Goal: Use online tool/utility: Use online tool/utility

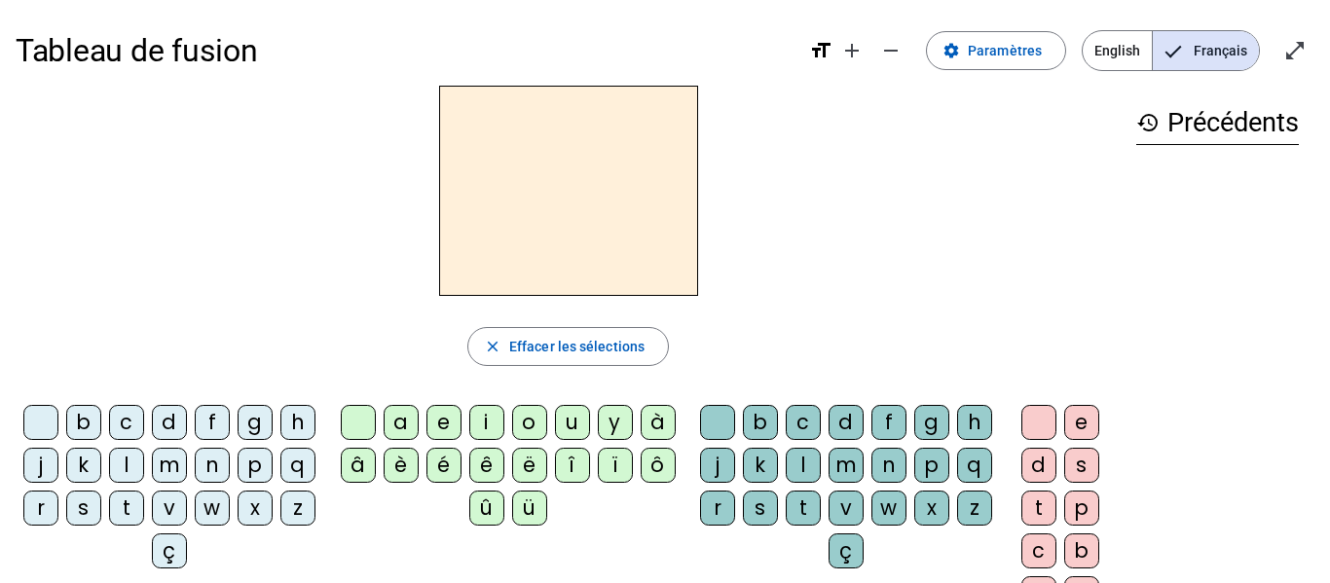
click at [101, 509] on div "s" at bounding box center [83, 508] width 35 height 35
click at [562, 422] on div "u" at bounding box center [572, 422] width 35 height 35
click at [477, 423] on div "i" at bounding box center [486, 422] width 35 height 35
click at [439, 430] on div "e" at bounding box center [444, 422] width 35 height 35
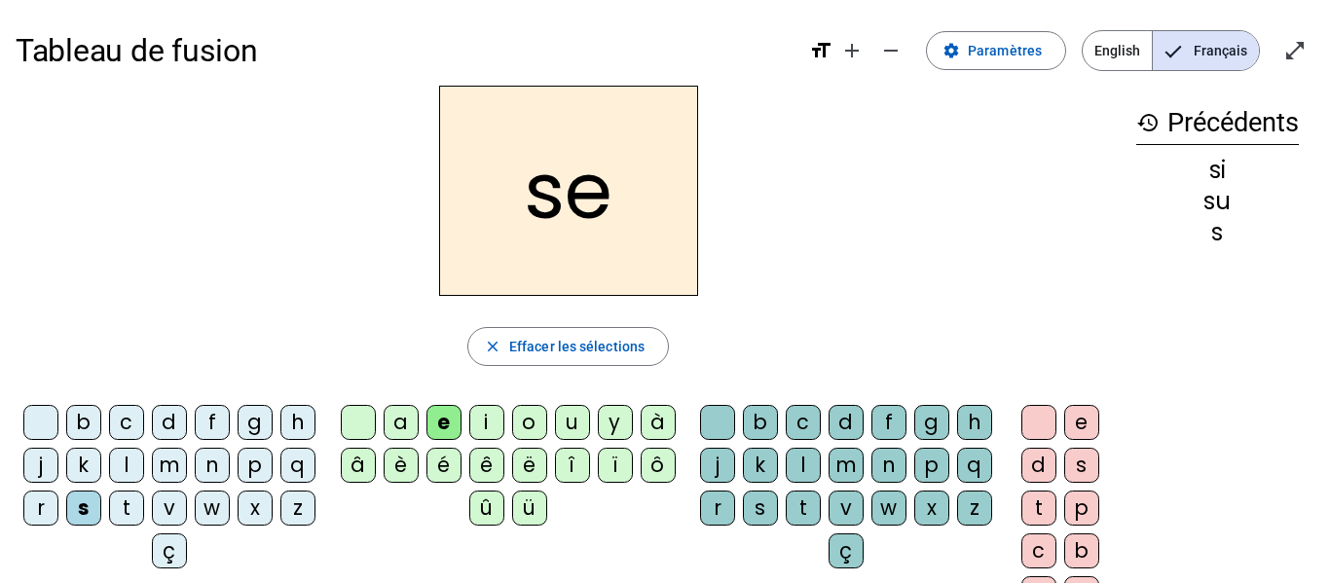
click at [396, 424] on div "a" at bounding box center [401, 422] width 35 height 35
click at [187, 511] on div "v" at bounding box center [169, 508] width 35 height 35
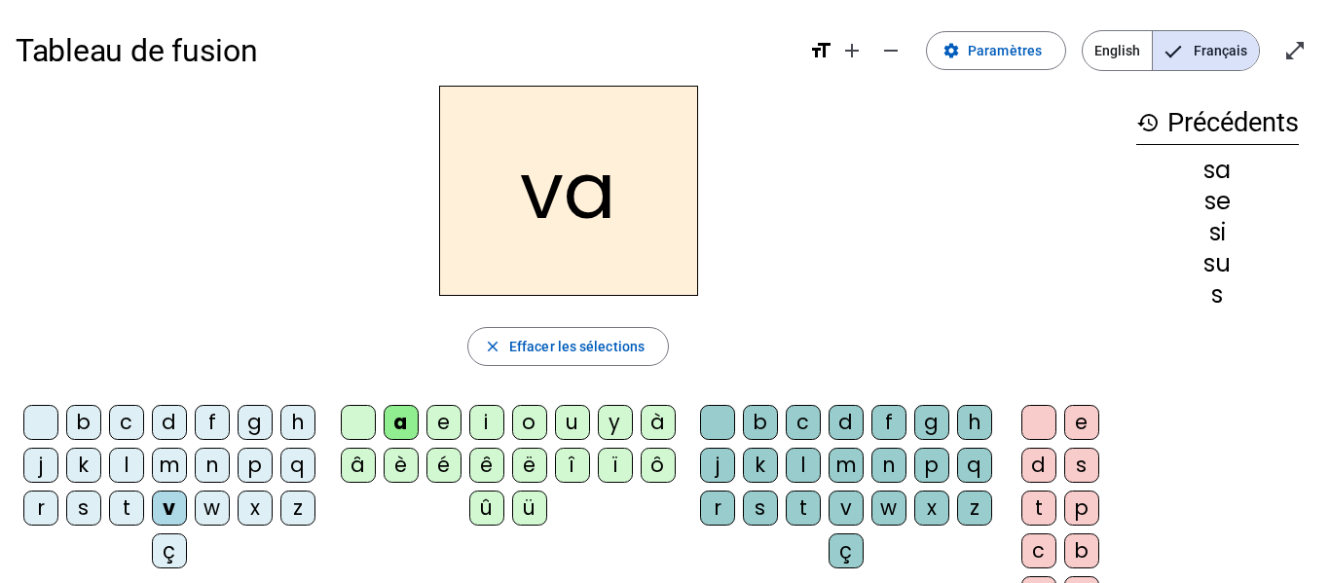
drag, startPoint x: 869, startPoint y: 511, endPoint x: 981, endPoint y: 454, distance: 125.9
click at [778, 506] on div "s" at bounding box center [760, 508] width 35 height 35
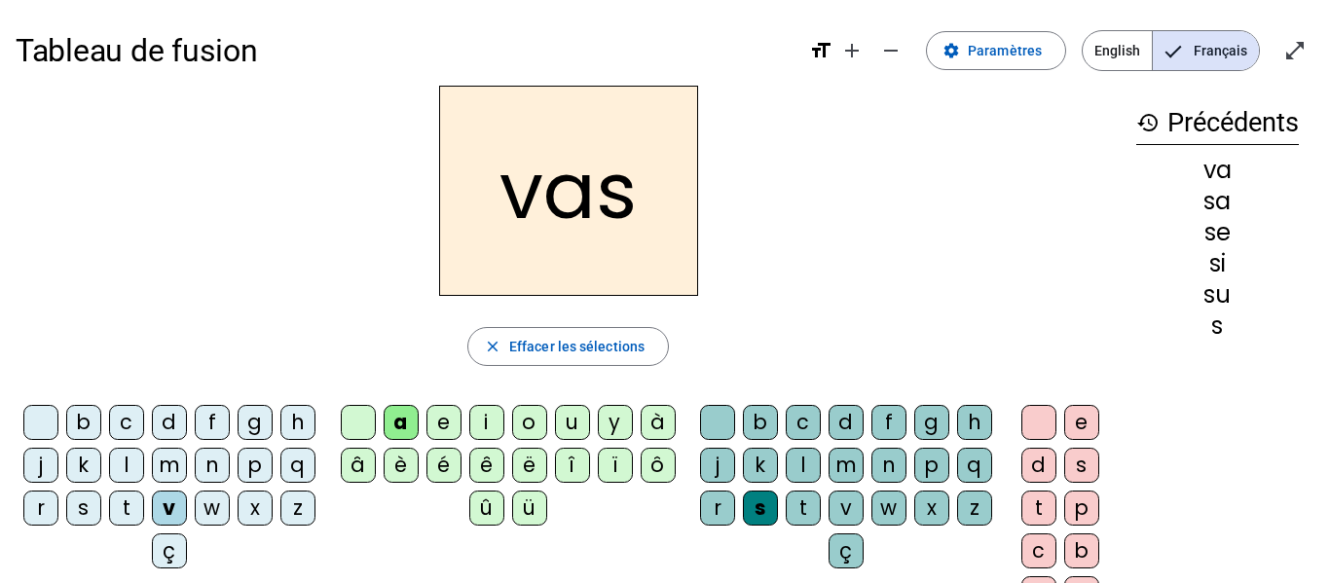
click at [1072, 421] on div "e" at bounding box center [1081, 422] width 35 height 35
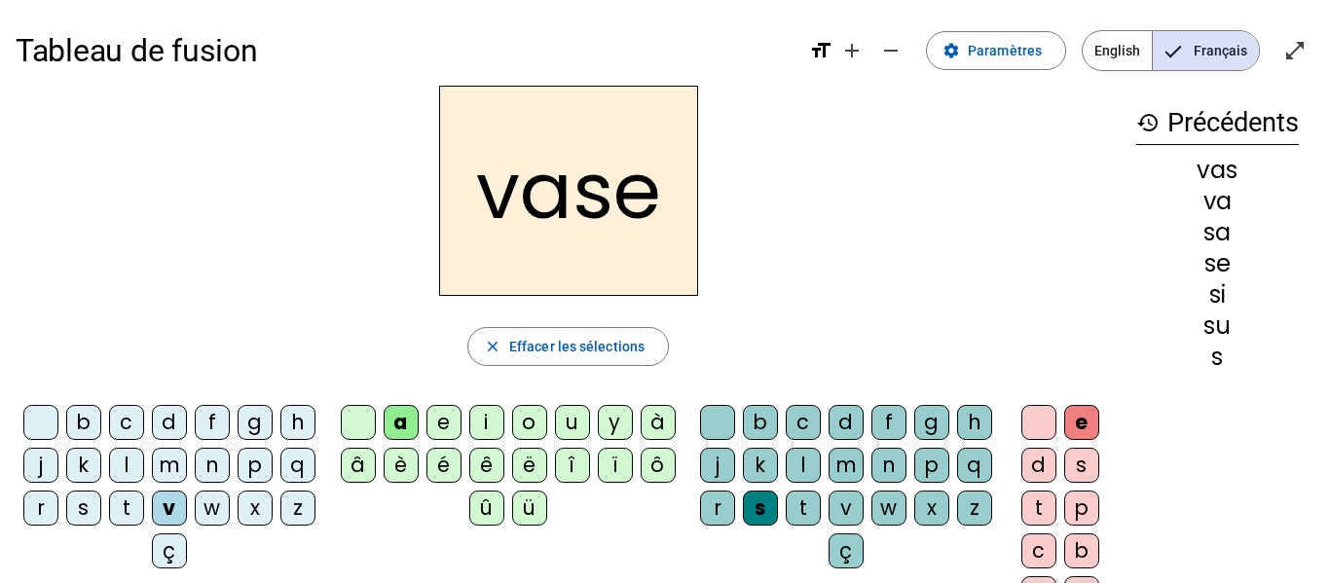
click at [144, 424] on div "c" at bounding box center [126, 422] width 35 height 35
click at [58, 460] on div "j" at bounding box center [40, 465] width 35 height 35
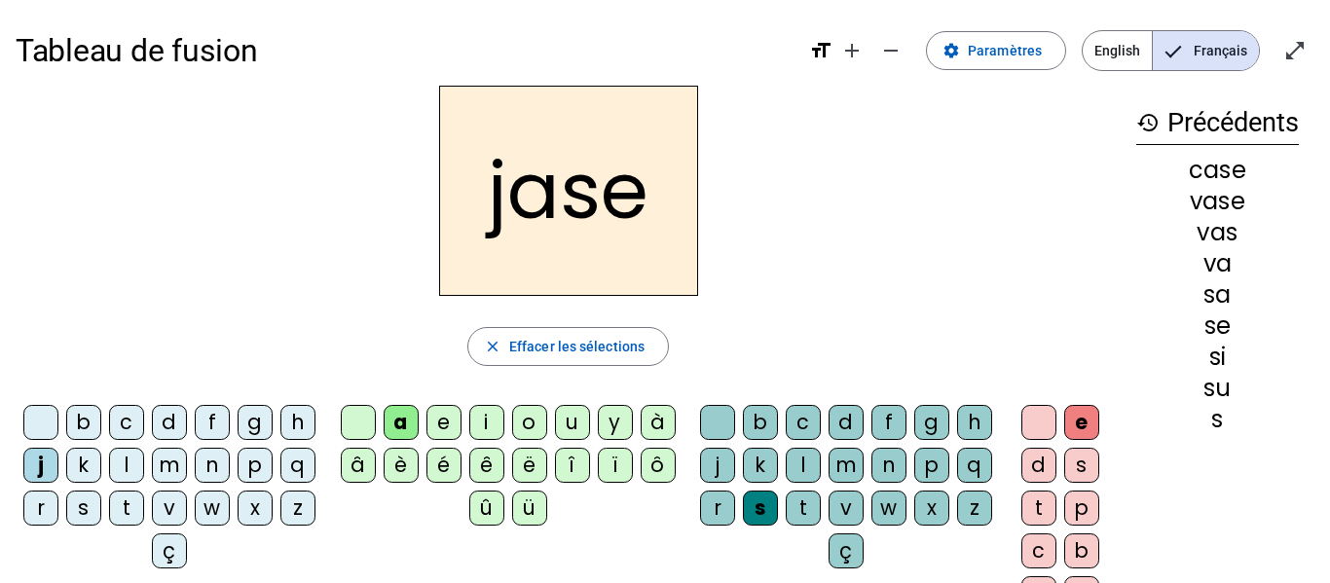
click at [101, 417] on div "b" at bounding box center [83, 422] width 35 height 35
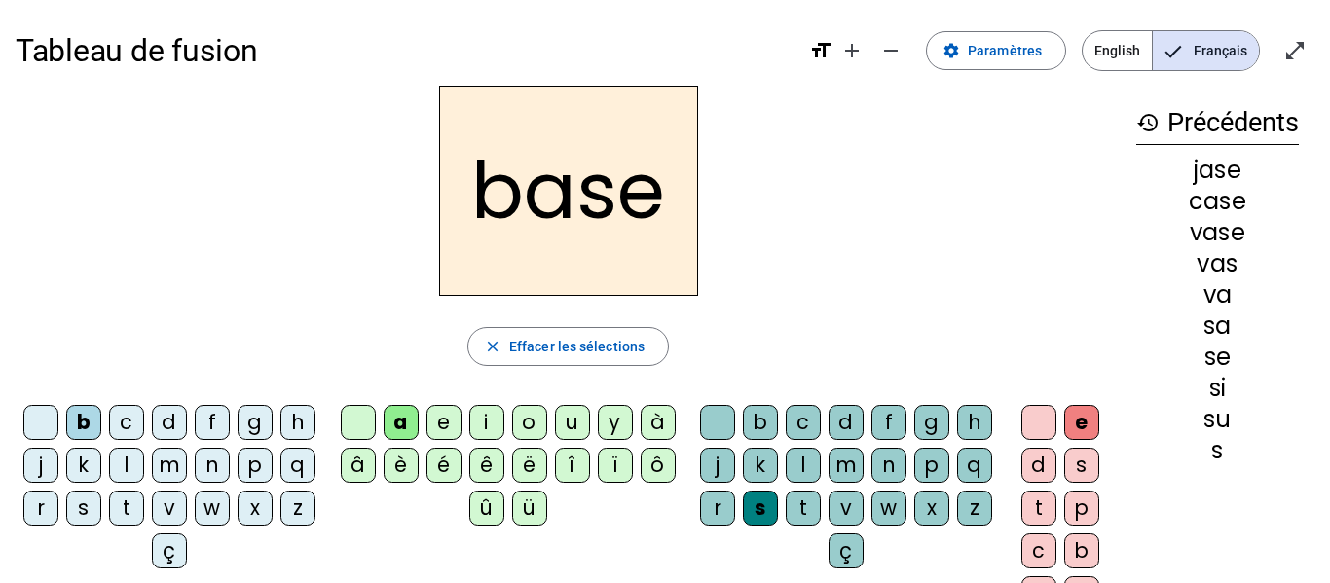
click at [481, 433] on div "i" at bounding box center [486, 422] width 35 height 35
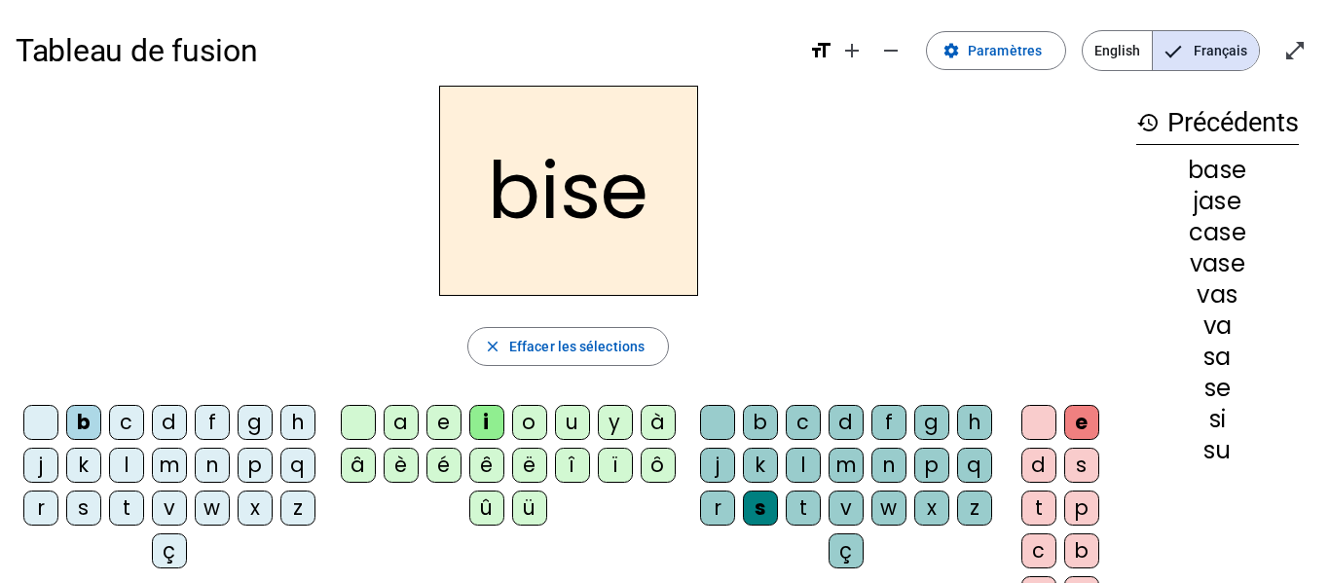
click at [187, 469] on div "m" at bounding box center [169, 465] width 35 height 35
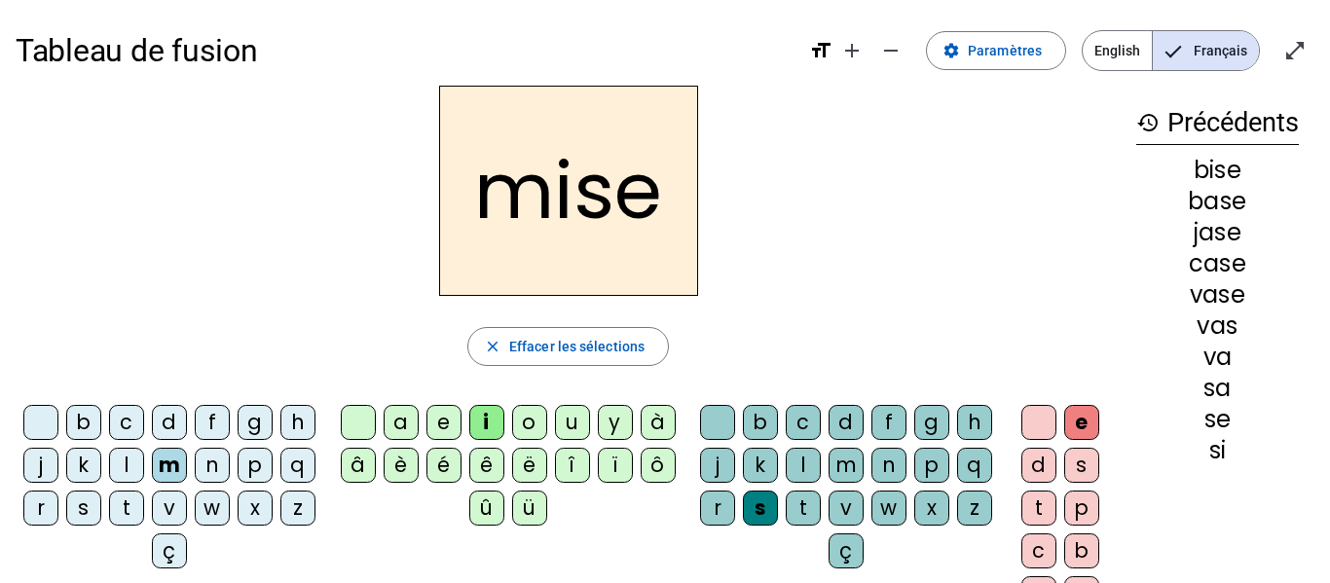
click at [144, 470] on div "l" at bounding box center [126, 465] width 35 height 35
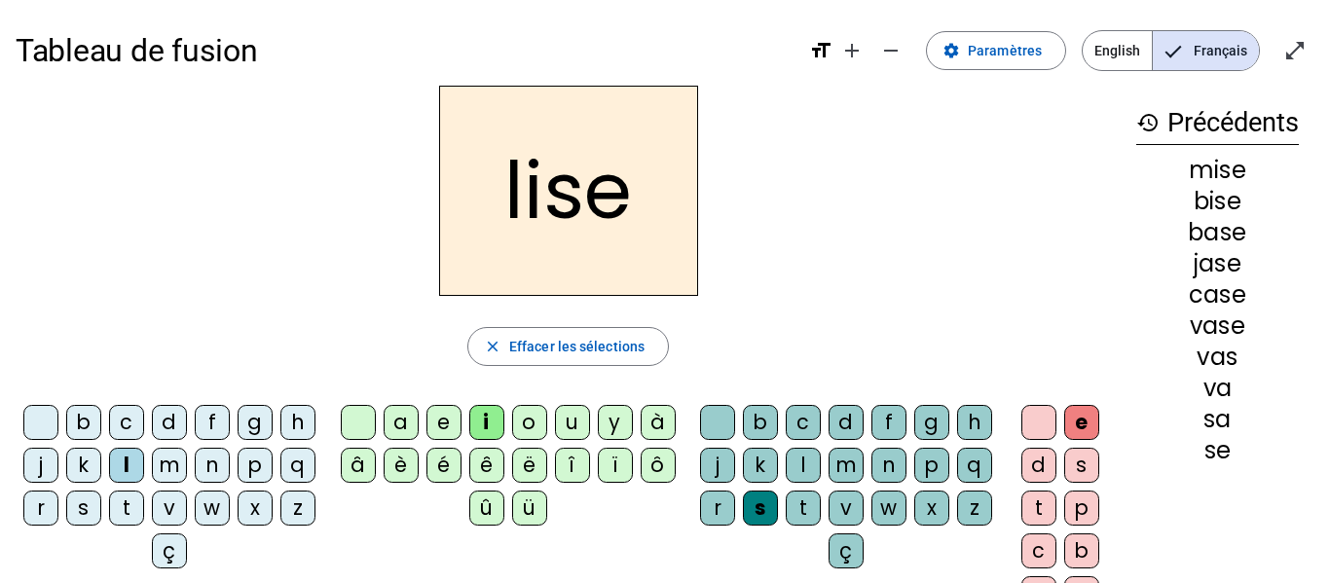
click at [187, 506] on div "v" at bounding box center [169, 508] width 35 height 35
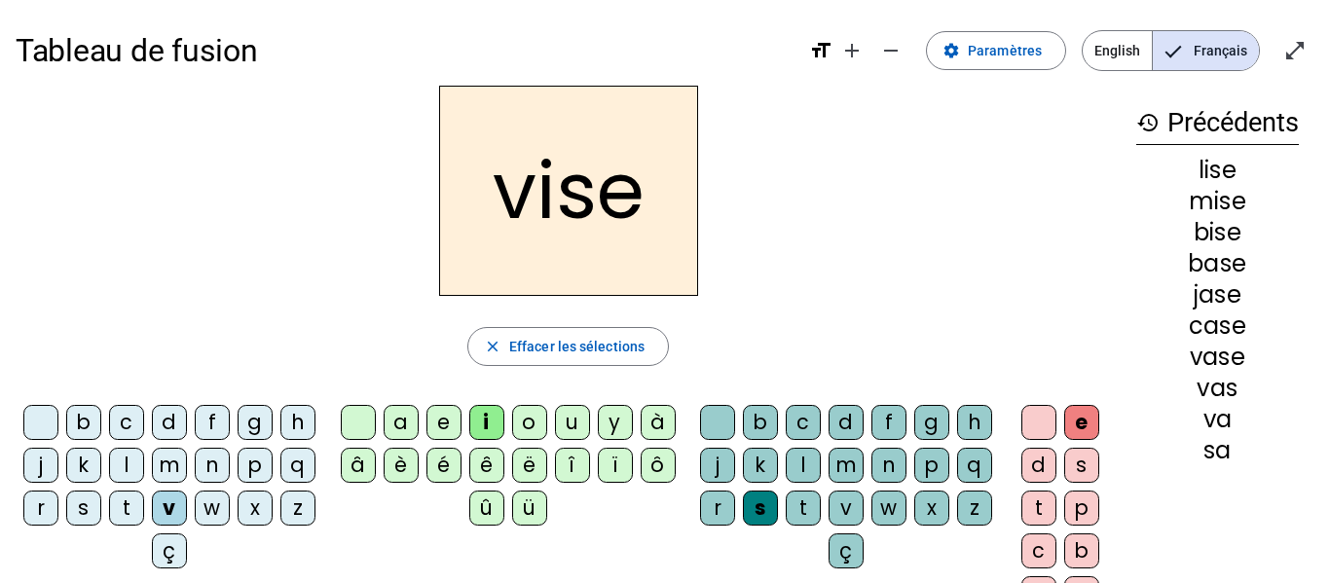
click at [864, 429] on div "d" at bounding box center [846, 422] width 35 height 35
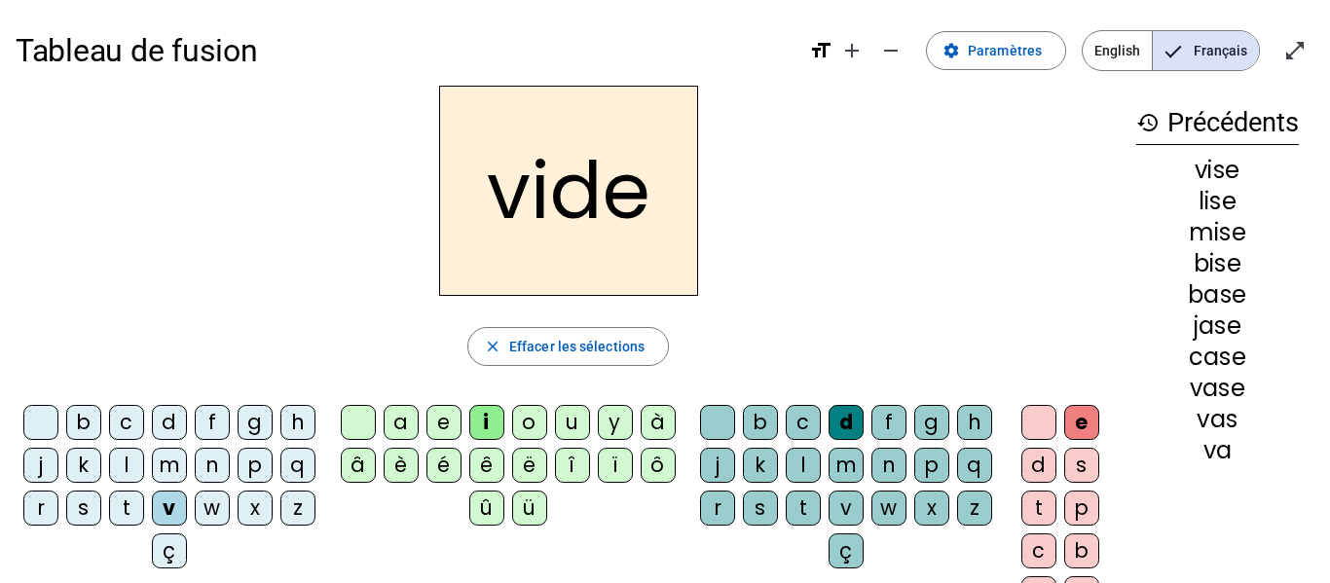
click at [58, 512] on div "r" at bounding box center [40, 508] width 35 height 35
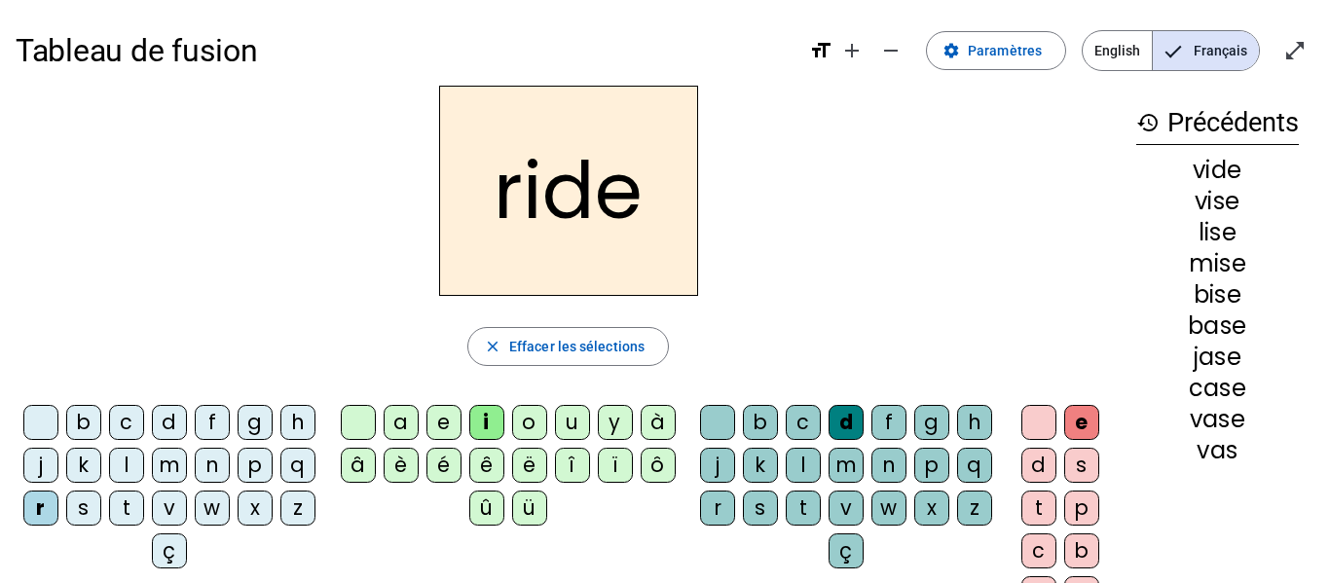
click at [584, 415] on div "u" at bounding box center [572, 422] width 35 height 35
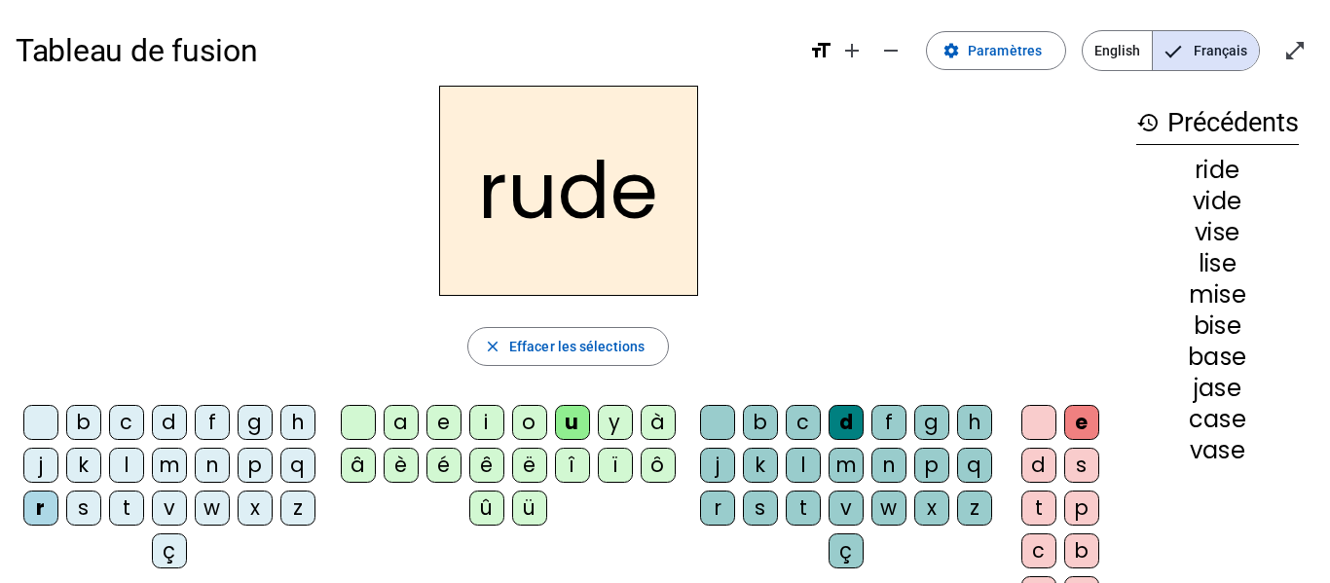
click at [400, 418] on div "a" at bounding box center [401, 422] width 35 height 35
